Goal: Information Seeking & Learning: Learn about a topic

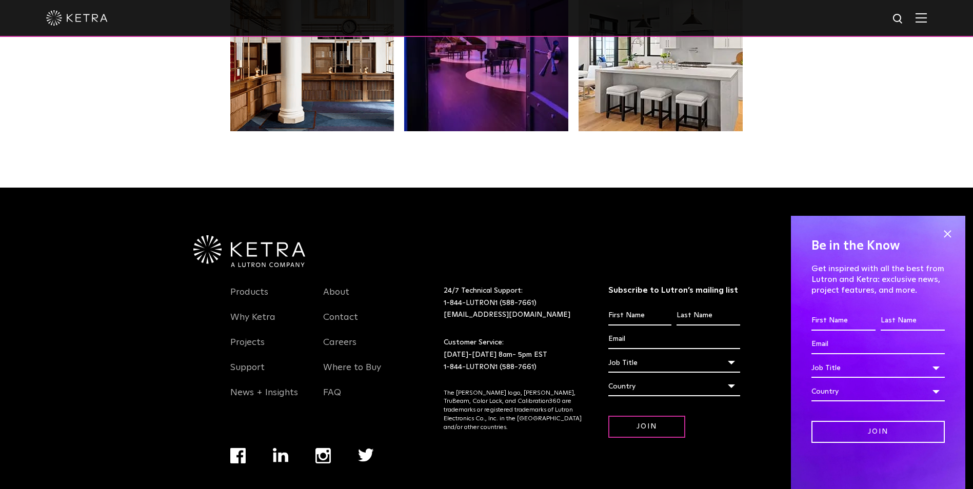
scroll to position [1884, 0]
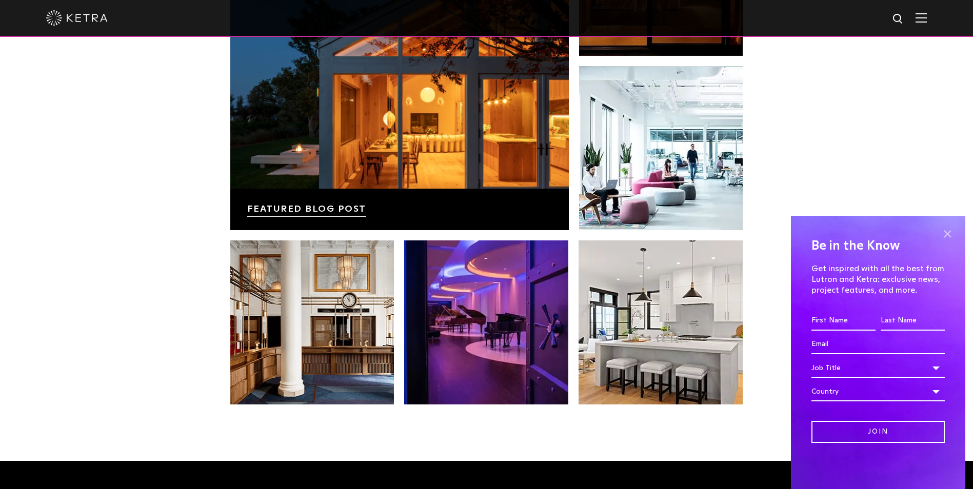
click at [954, 235] on span at bounding box center [947, 233] width 15 height 15
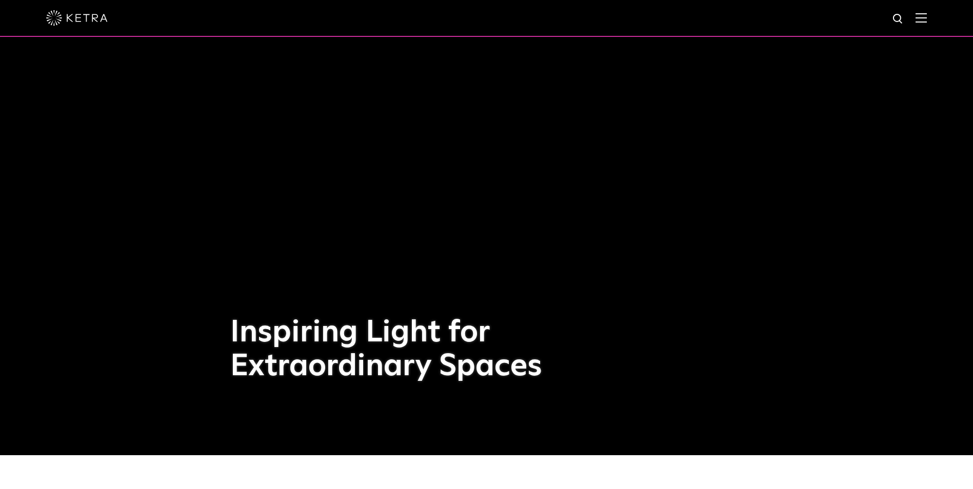
scroll to position [0, 0]
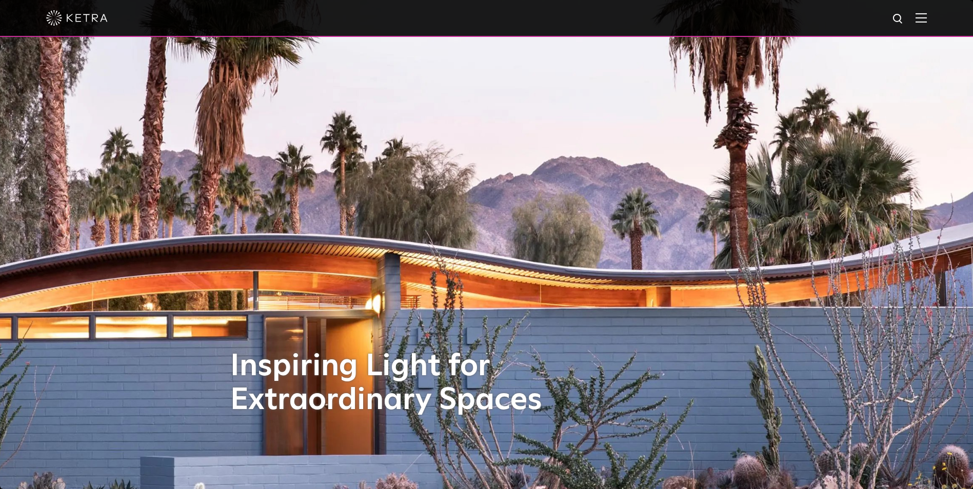
click at [935, 18] on div at bounding box center [486, 18] width 973 height 37
click at [927, 23] on img at bounding box center [921, 18] width 11 height 10
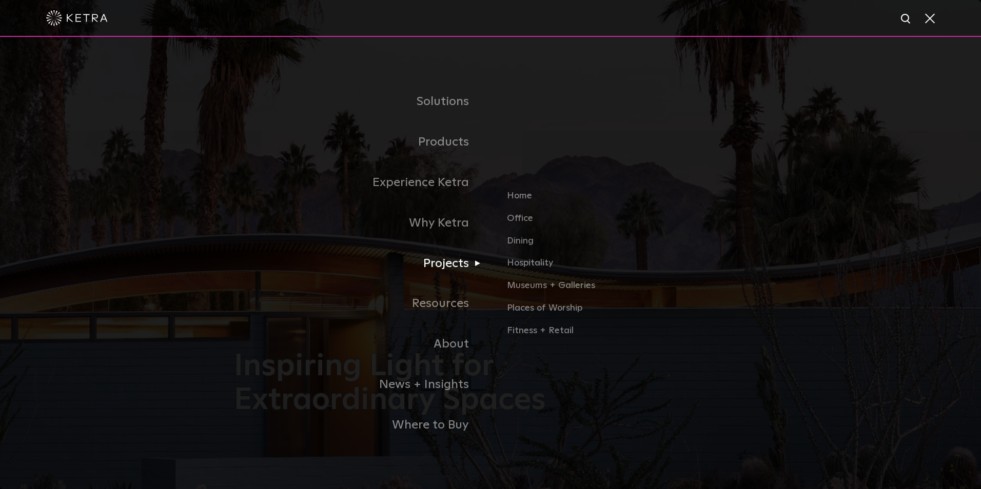
click at [454, 267] on link "Projects" at bounding box center [362, 264] width 256 height 41
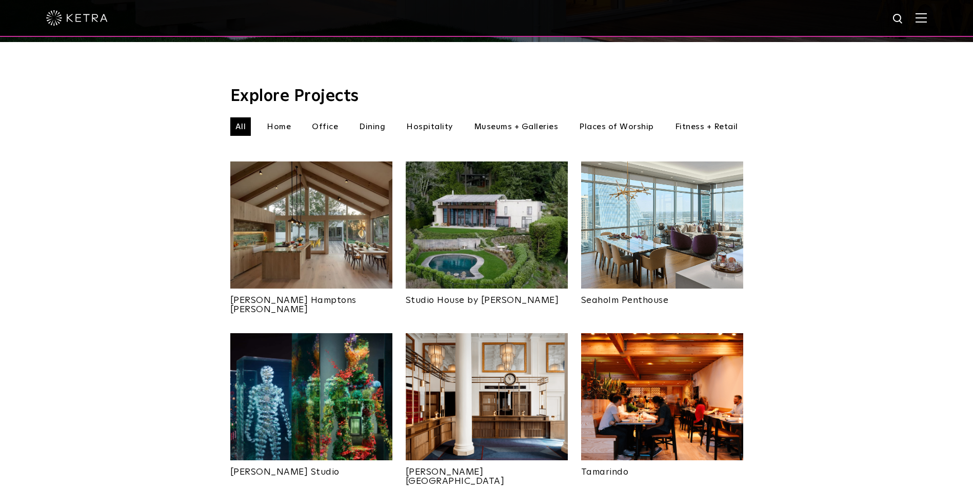
scroll to position [273, 0]
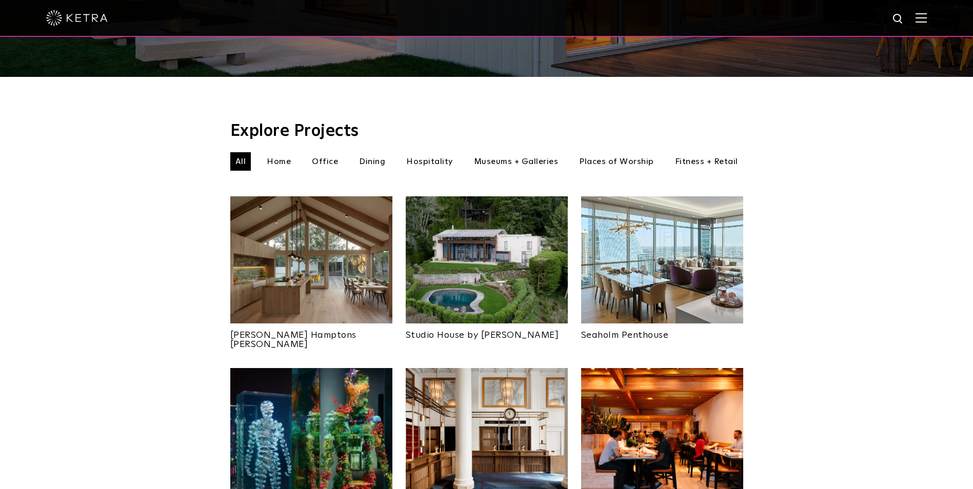
click at [283, 152] on li "Home" at bounding box center [279, 161] width 34 height 18
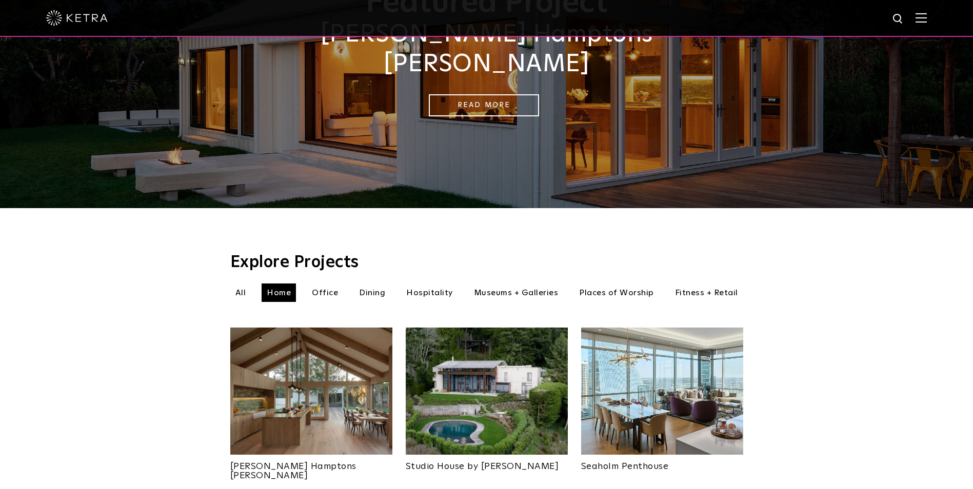
scroll to position [137, 0]
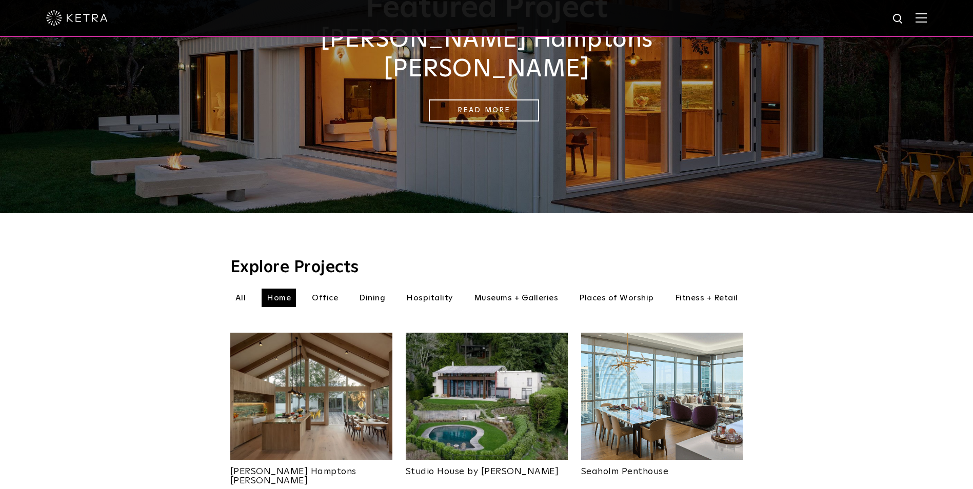
click at [250, 289] on li "All" at bounding box center [240, 298] width 21 height 18
